Goal: Task Accomplishment & Management: Use online tool/utility

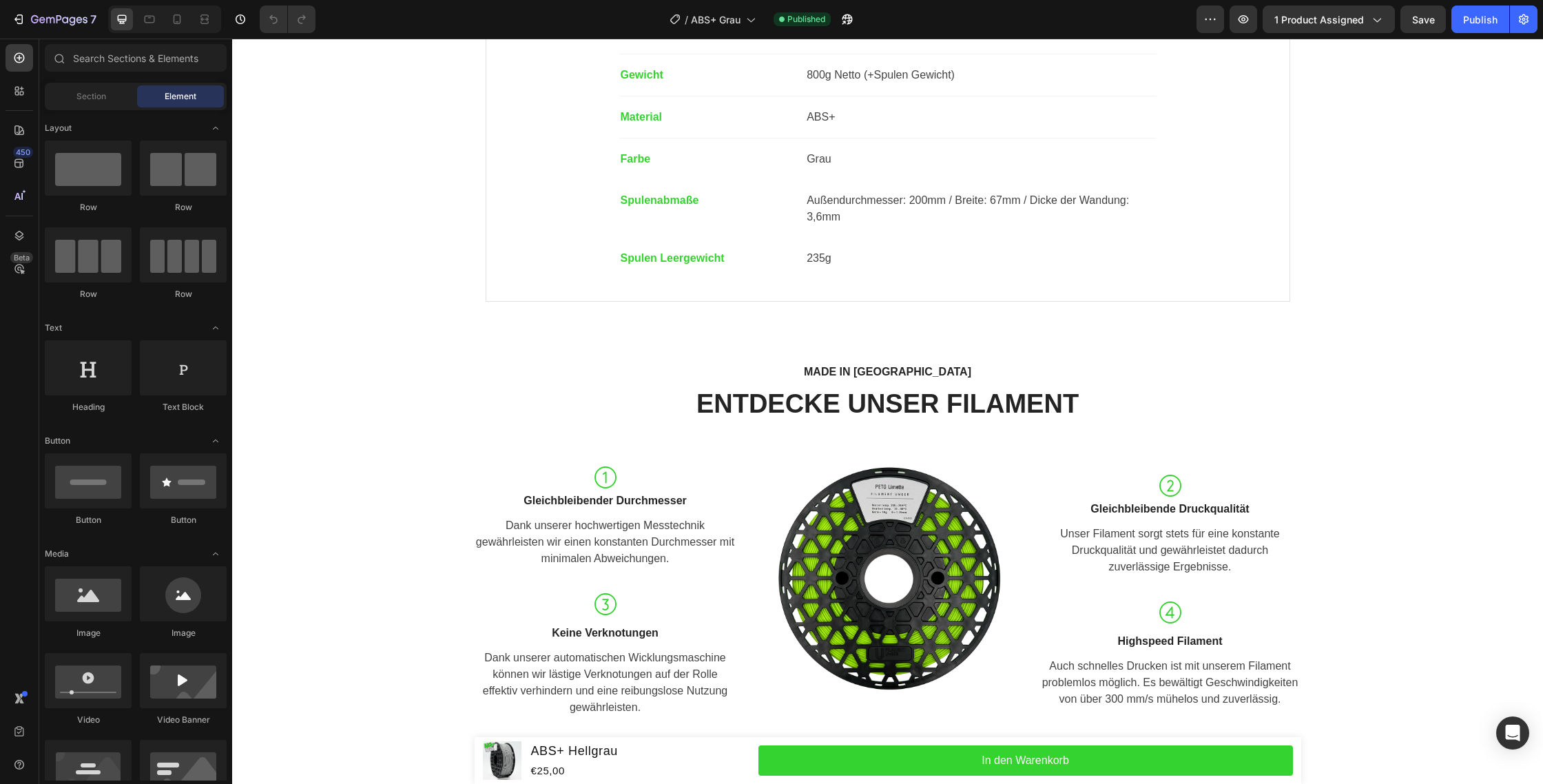
scroll to position [1167, 0]
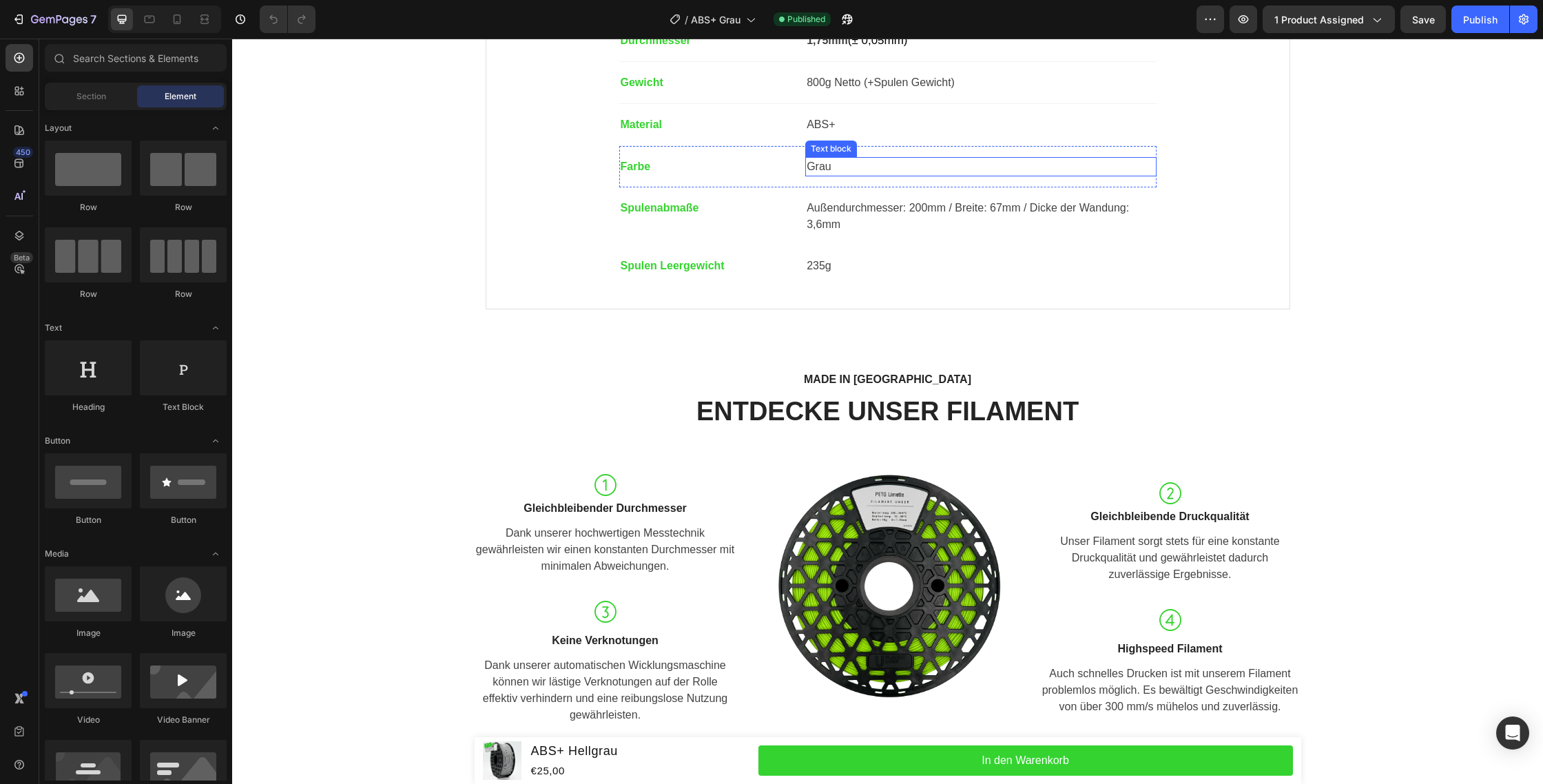
click at [829, 172] on p "Grau" at bounding box center [980, 167] width 348 height 16
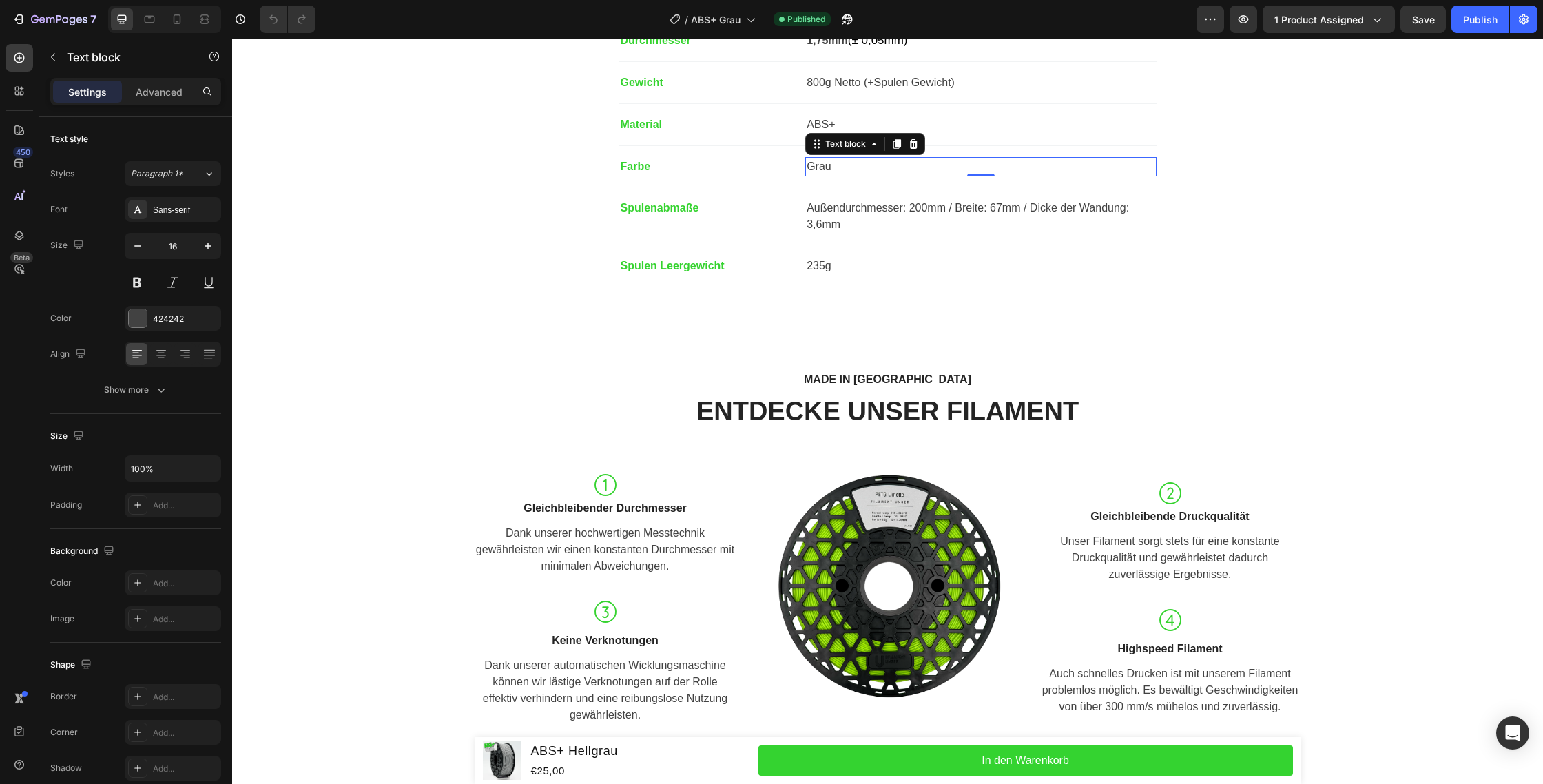
click at [829, 172] on p "Grau" at bounding box center [980, 167] width 348 height 16
click at [1472, 225] on div "Technische Daten Inhalt Service Technische Daten Heading Technisches Datenblatt…" at bounding box center [888, 38] width 1291 height 563
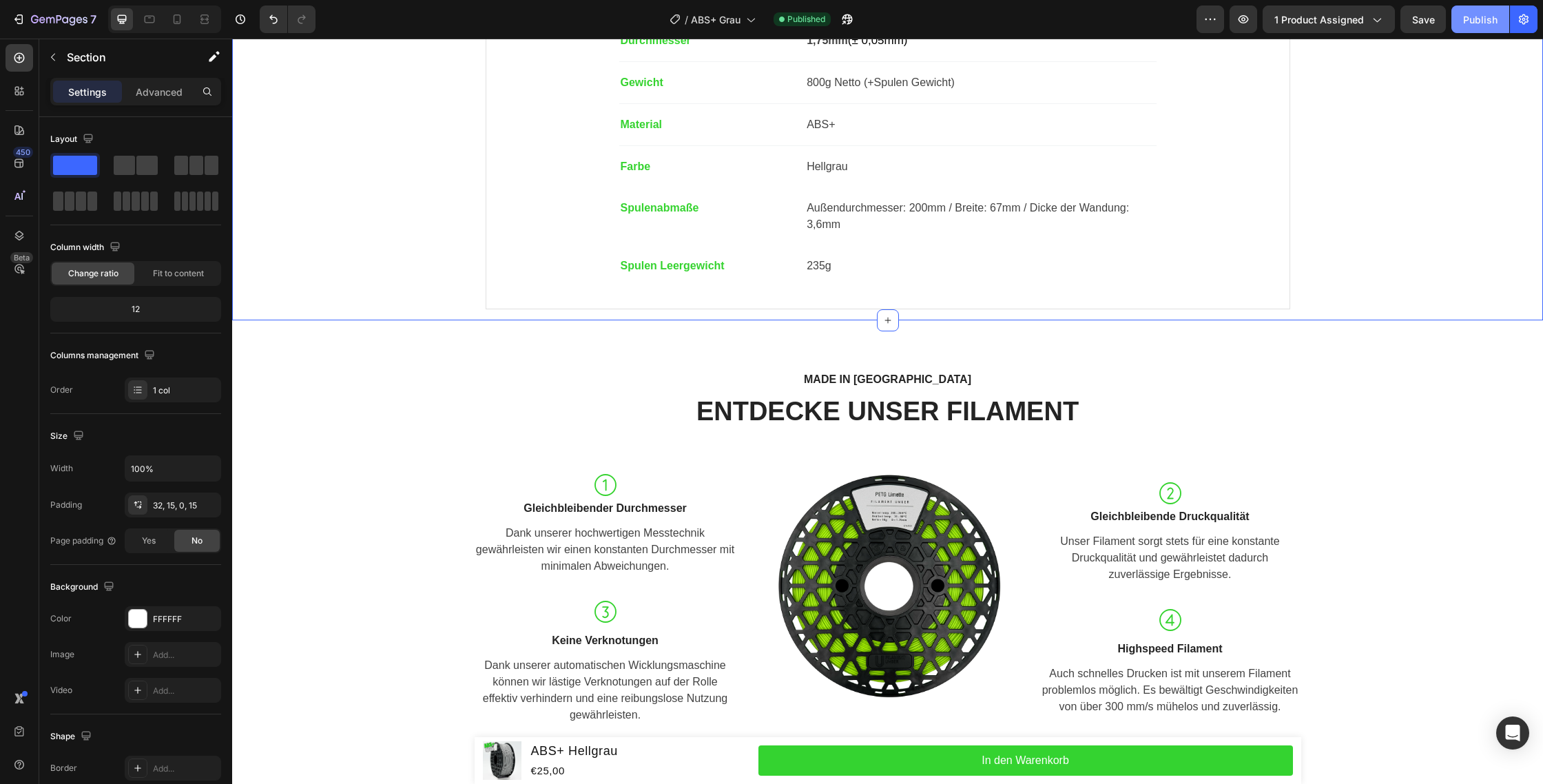
click at [1462, 26] on button "Publish" at bounding box center [1481, 19] width 58 height 28
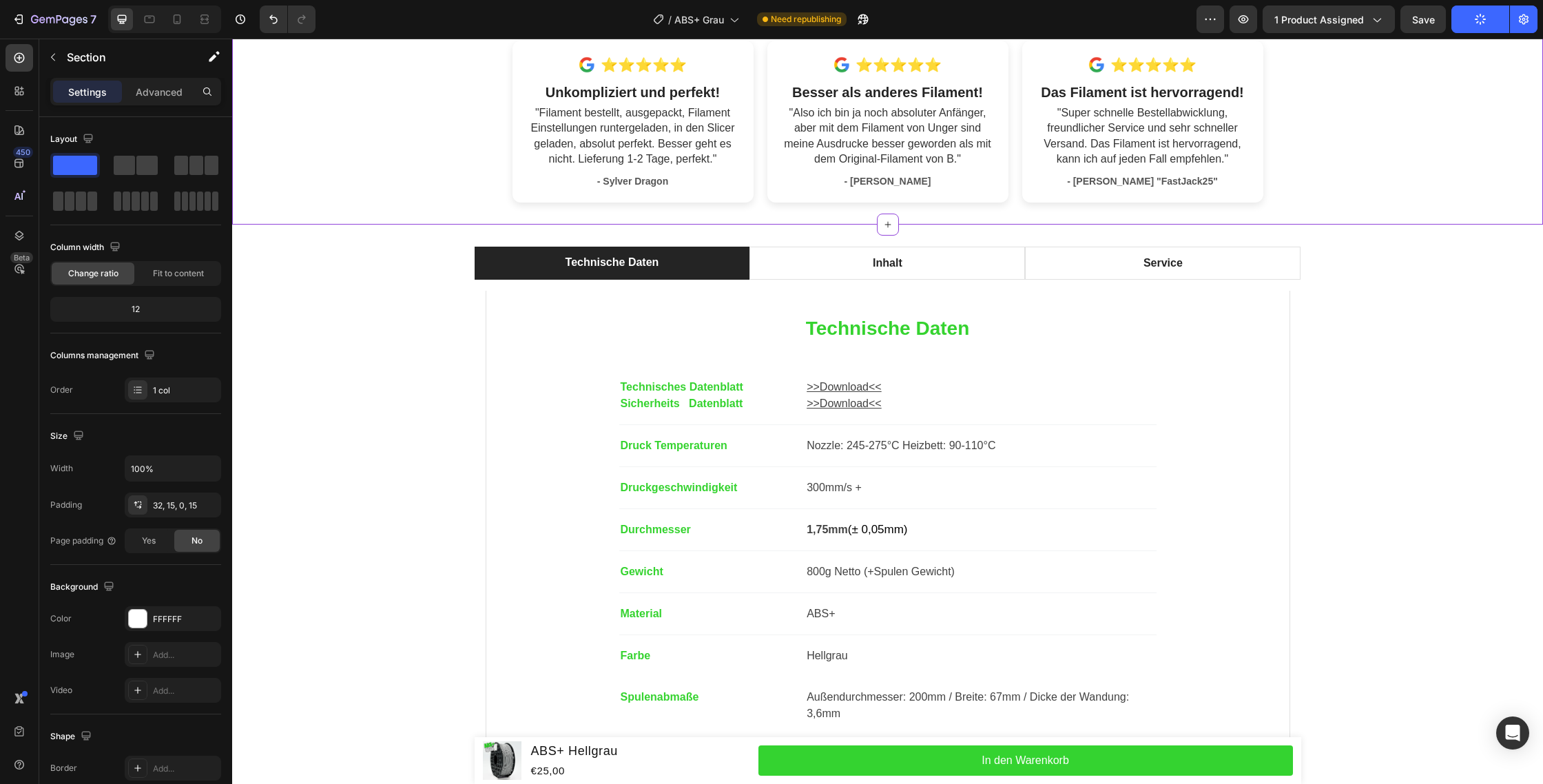
scroll to position [805, 0]
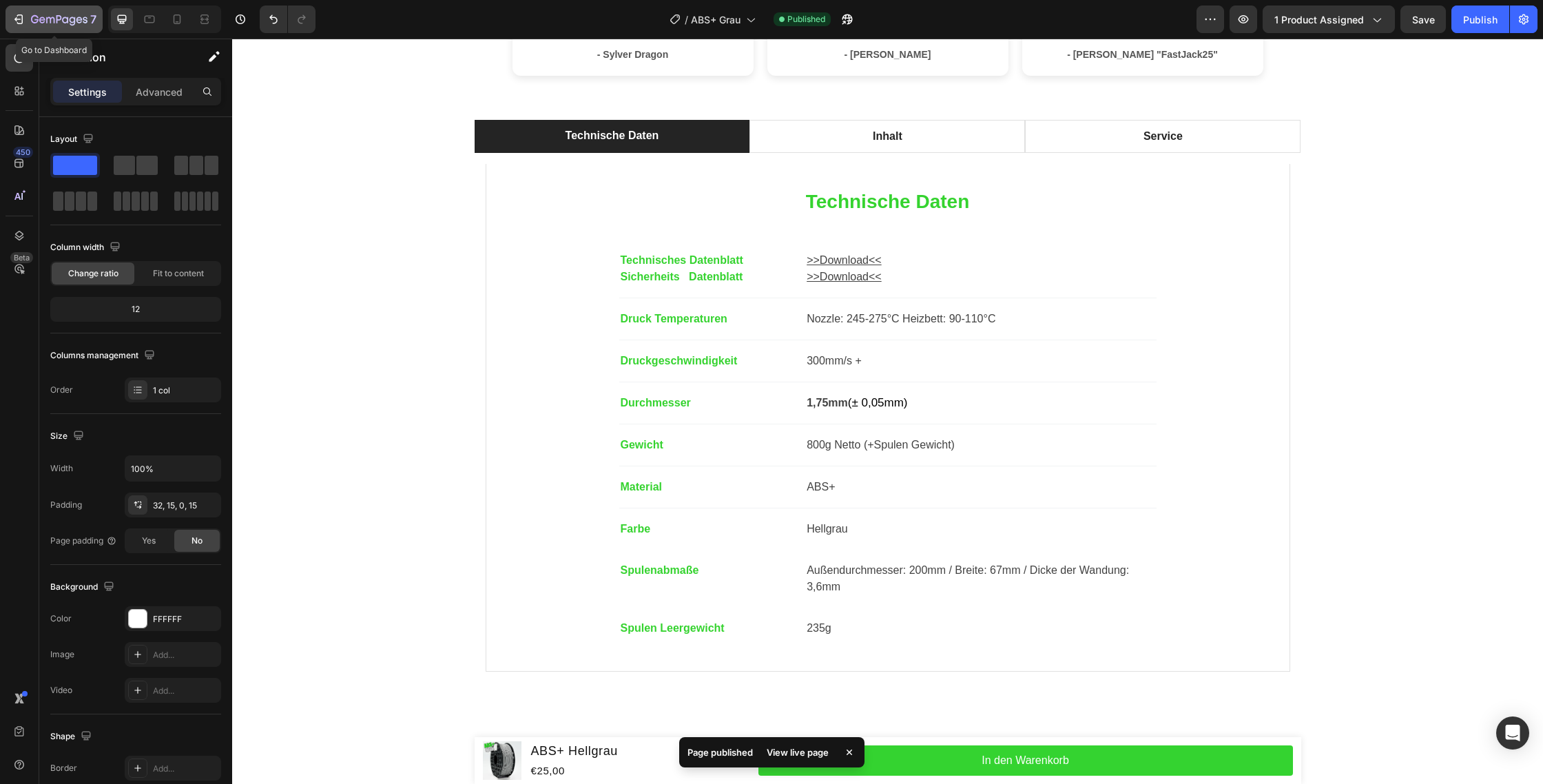
click at [58, 11] on div "7" at bounding box center [63, 19] width 65 height 16
